Goal: Information Seeking & Learning: Learn about a topic

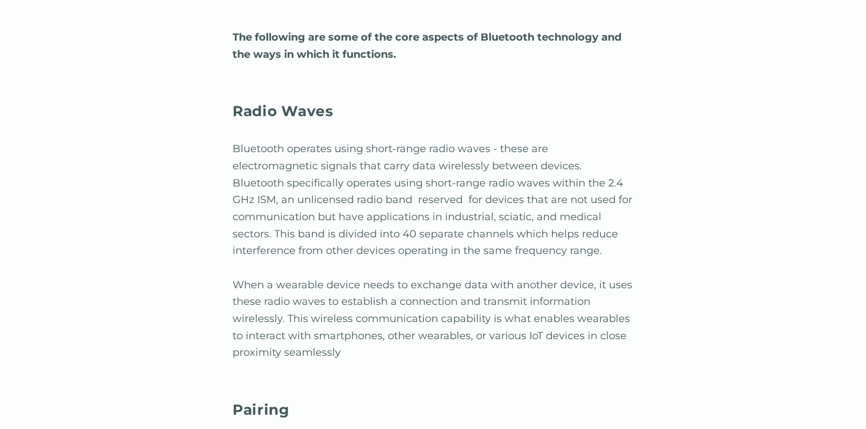
scroll to position [1296, 0]
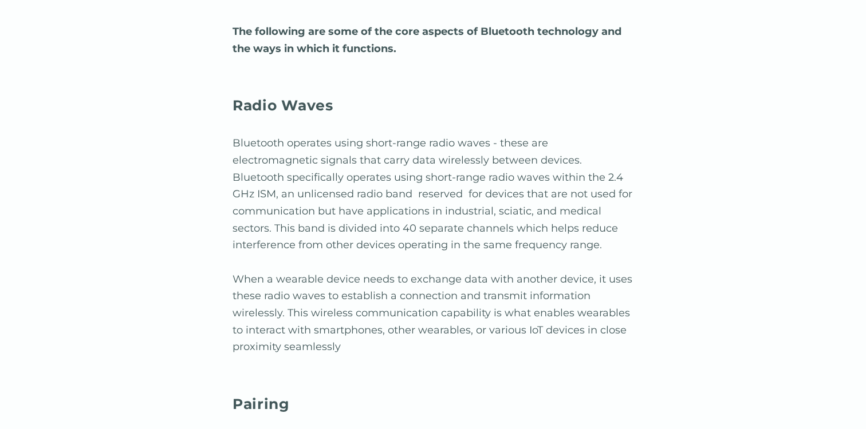
click at [257, 147] on p "Bluetooth operates using short-range radio waves - these are electromagnetic si…" at bounding box center [432, 245] width 401 height 221
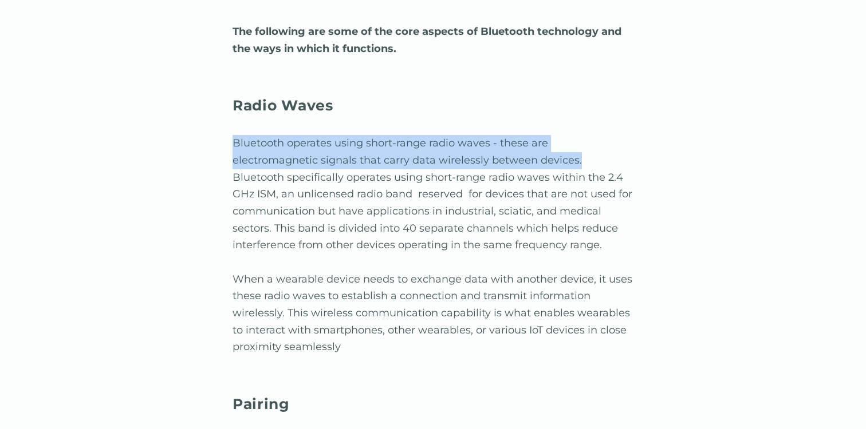
drag, startPoint x: 234, startPoint y: 144, endPoint x: 579, endPoint y: 159, distance: 346.1
click at [579, 159] on p "Bluetooth operates using short-range radio waves - these are electromagnetic si…" at bounding box center [432, 245] width 401 height 221
copy p "Bluetooth operates using short-range radio waves - these are electromagnetic si…"
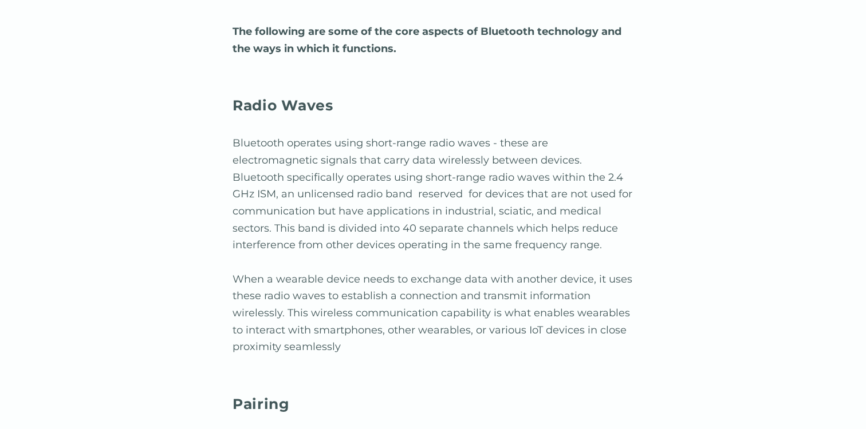
click at [438, 191] on p "Bluetooth operates using short-range radio waves - these are electromagnetic si…" at bounding box center [432, 245] width 401 height 221
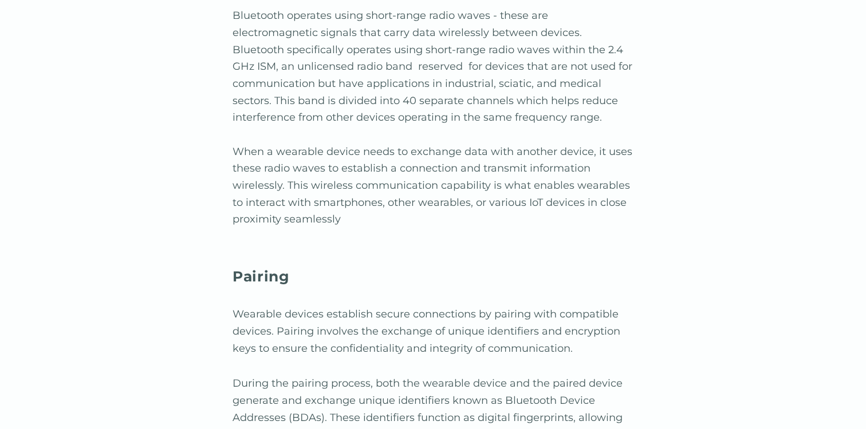
scroll to position [1428, 0]
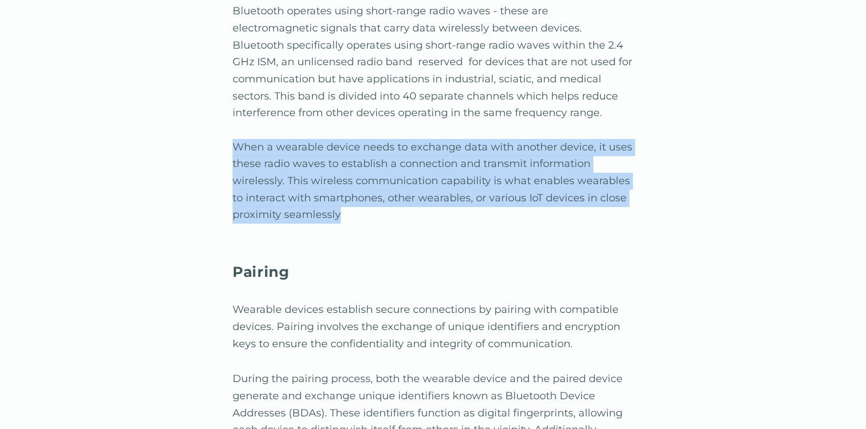
drag, startPoint x: 230, startPoint y: 149, endPoint x: 347, endPoint y: 214, distance: 134.0
copy p "When a wearable device needs to exchange data with another device, it uses thes…"
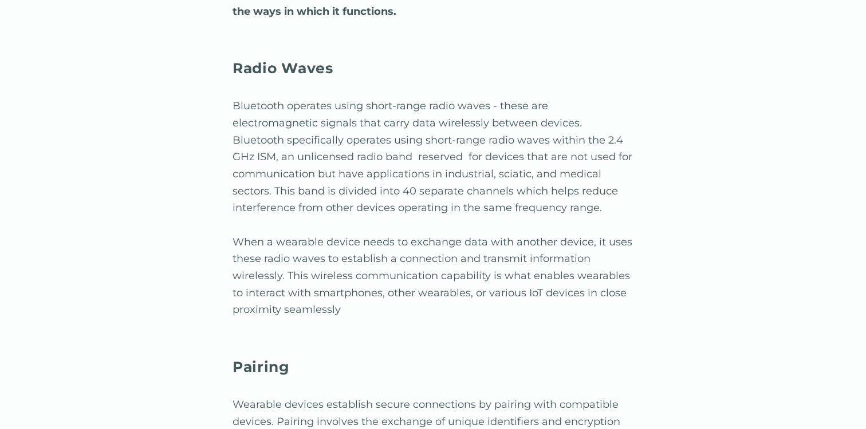
scroll to position [1328, 0]
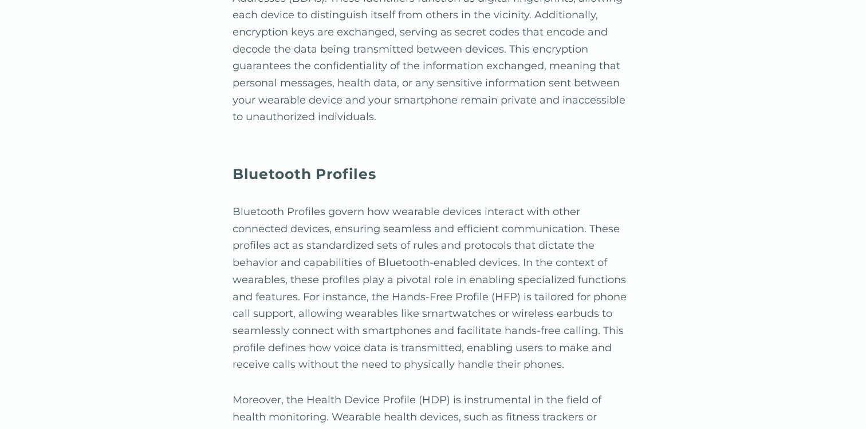
scroll to position [1328, 0]
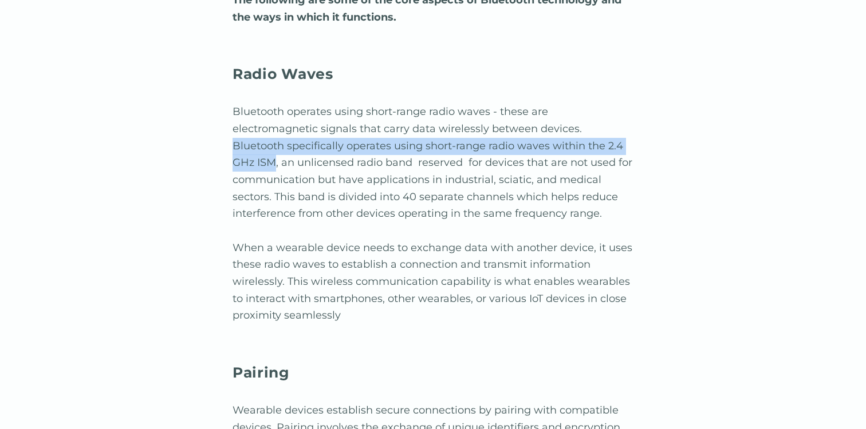
drag, startPoint x: 580, startPoint y: 129, endPoint x: 613, endPoint y: 141, distance: 35.0
click at [613, 141] on p "Bluetooth operates using short-range radio waves - these are electromagnetic si…" at bounding box center [432, 214] width 401 height 221
copy p "Bluetooth specifically operates using short-range radio waves within the 2.4 GH…"
